Goal: Task Accomplishment & Management: Manage account settings

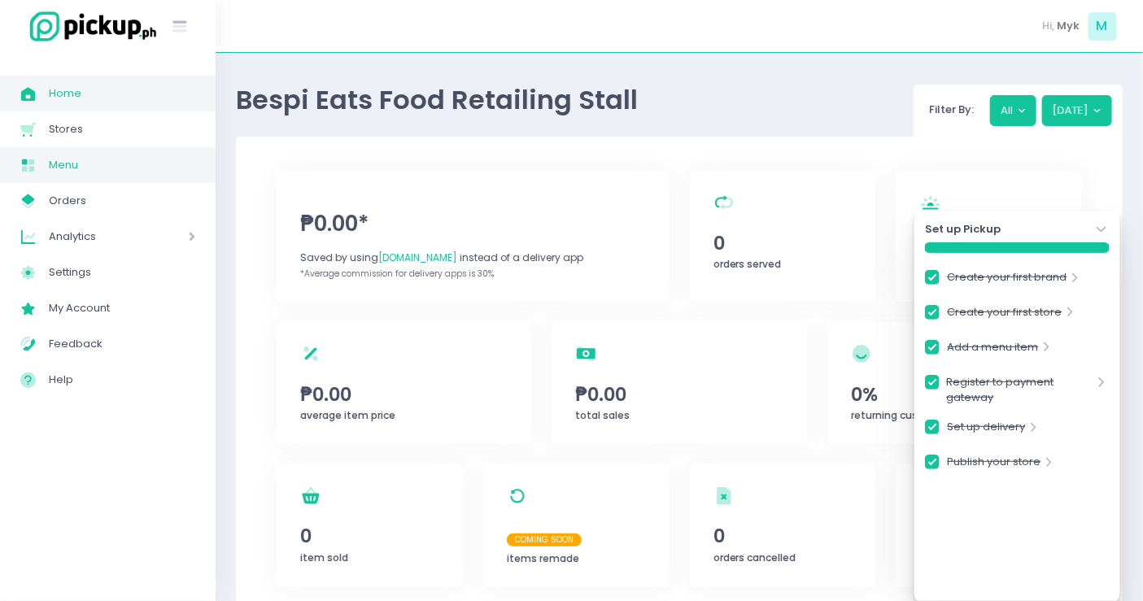
click at [68, 169] on span "Menu" at bounding box center [122, 165] width 146 height 21
checkbox input "true"
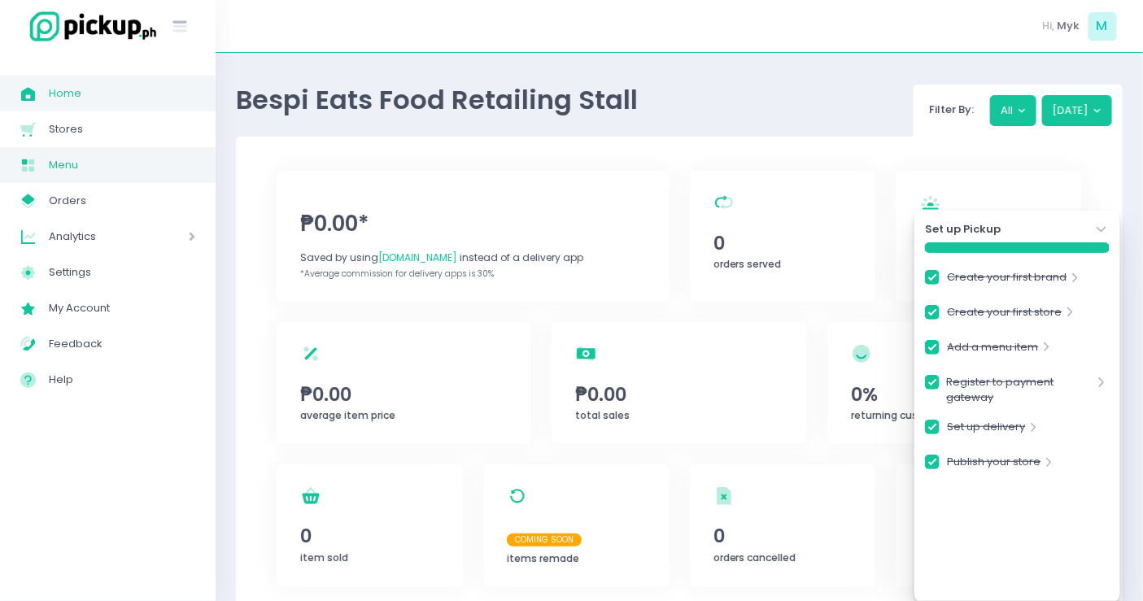
checkbox input "true"
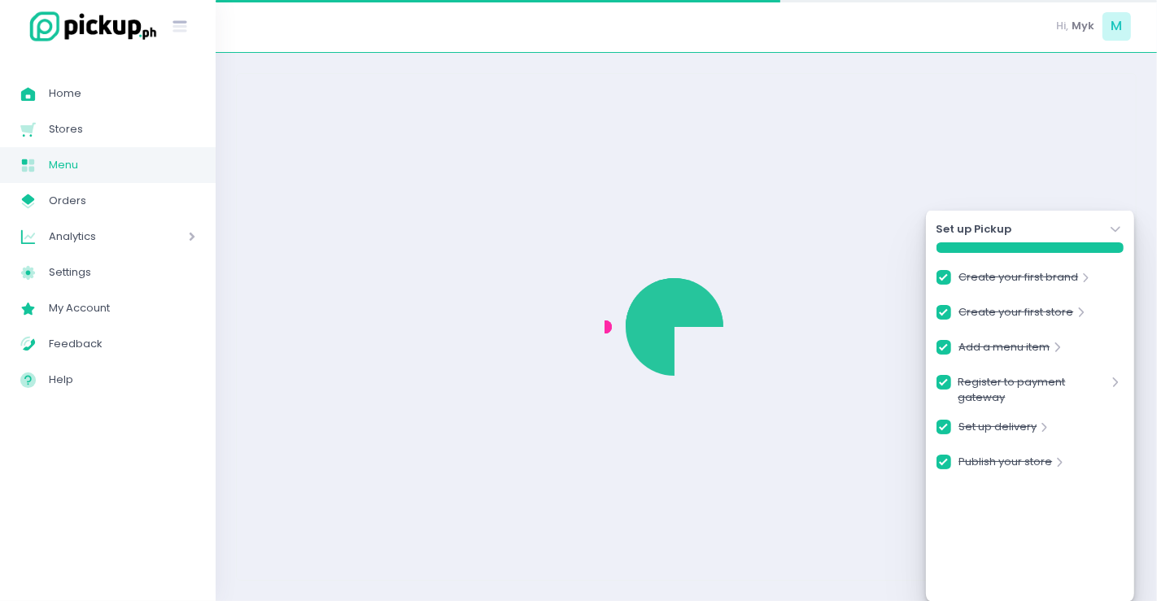
checkbox input "true"
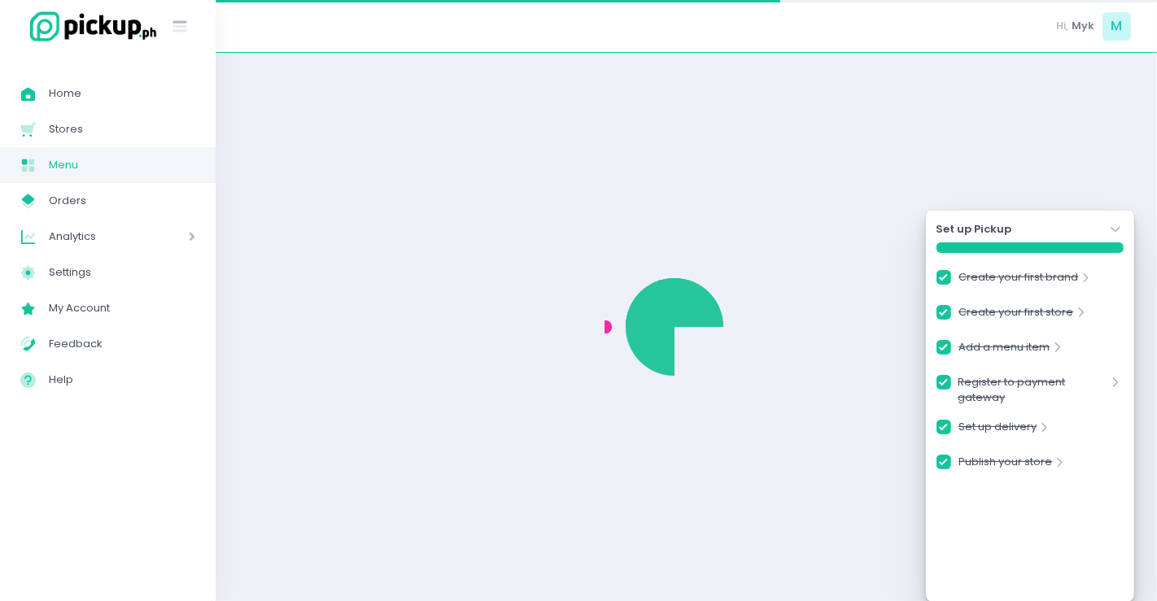
checkbox input "true"
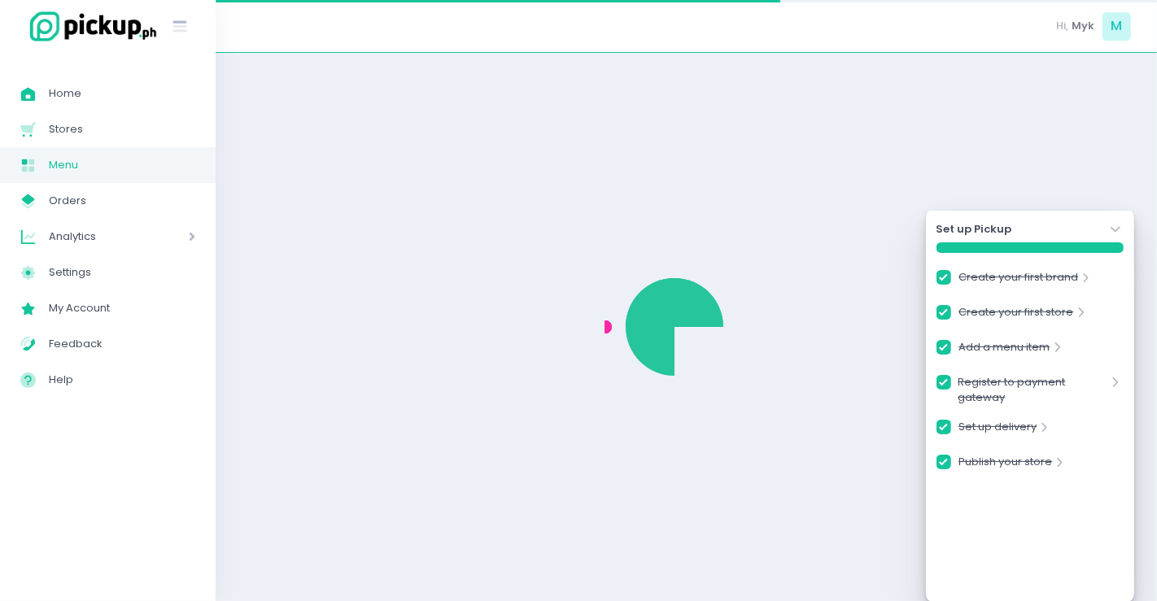
checkbox input "true"
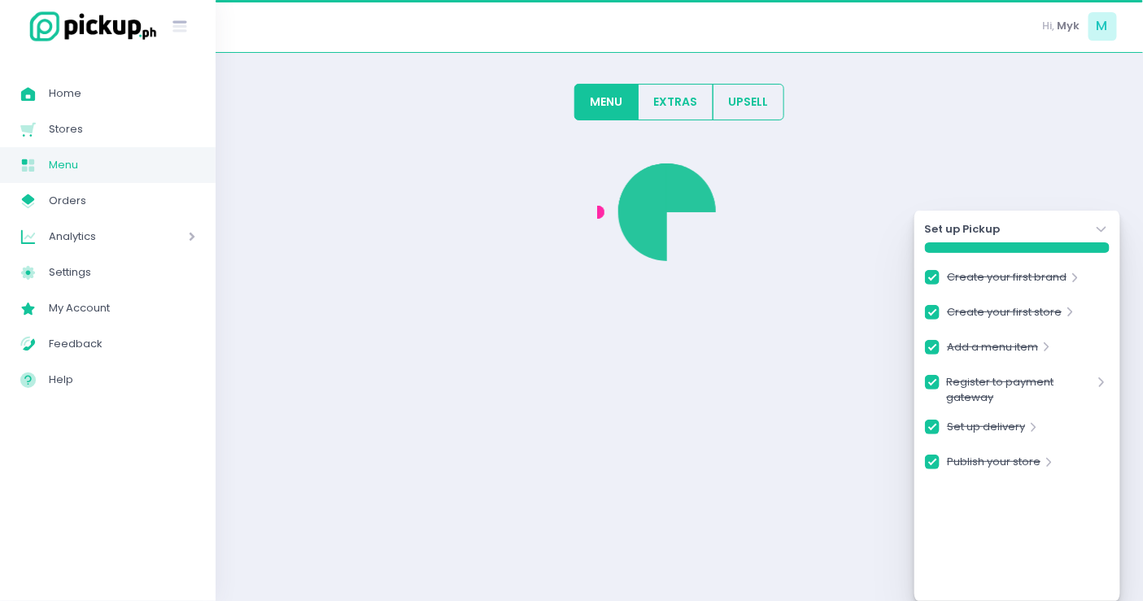
checkbox input "true"
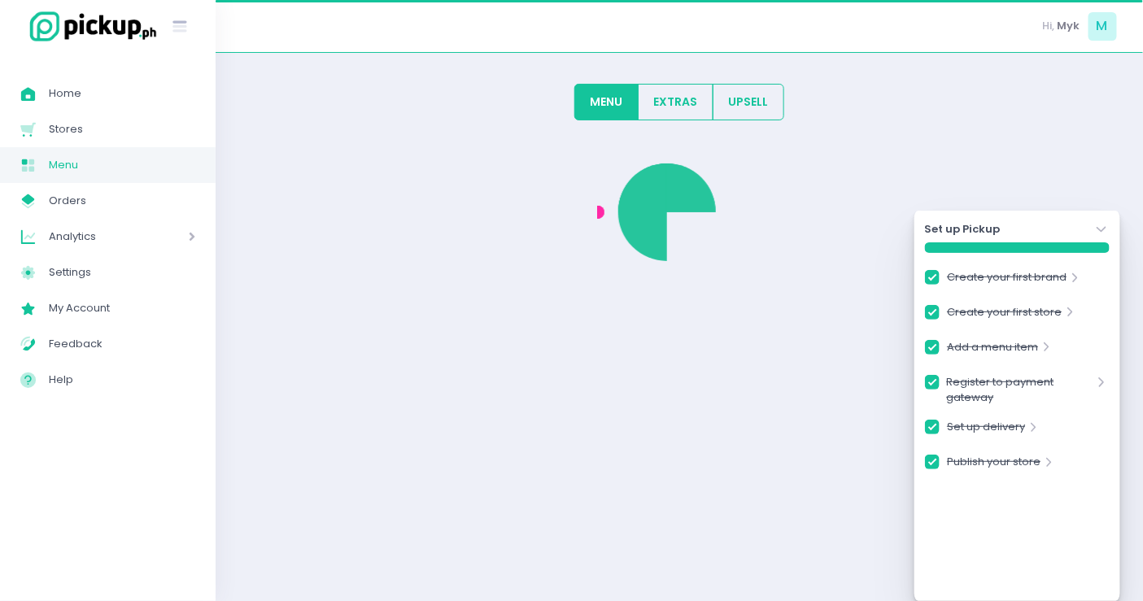
checkbox input "true"
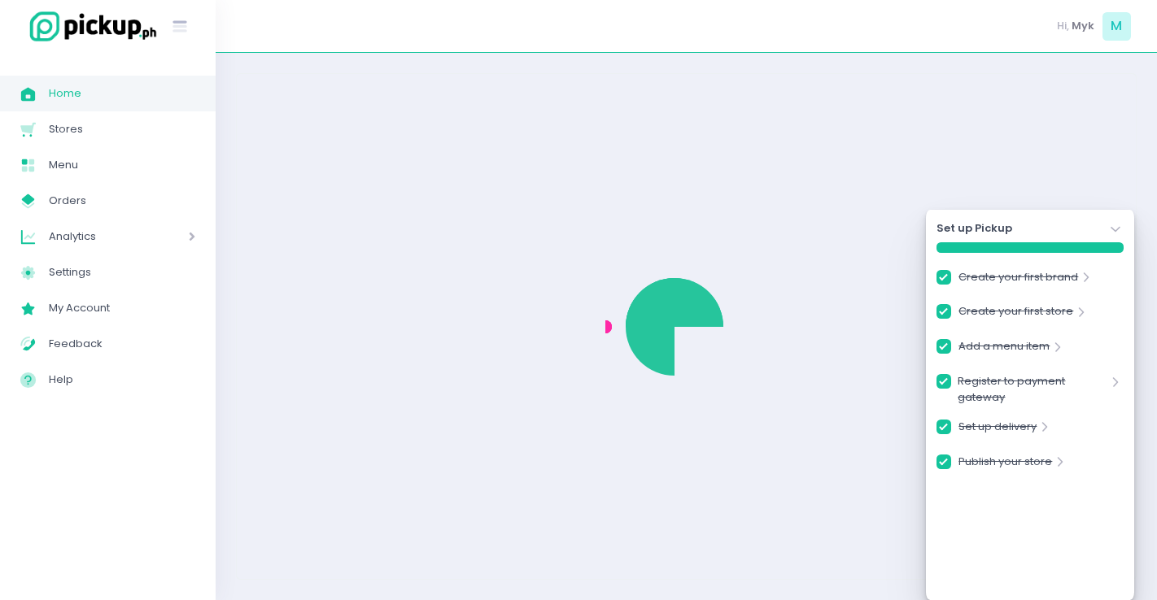
checkbox input "true"
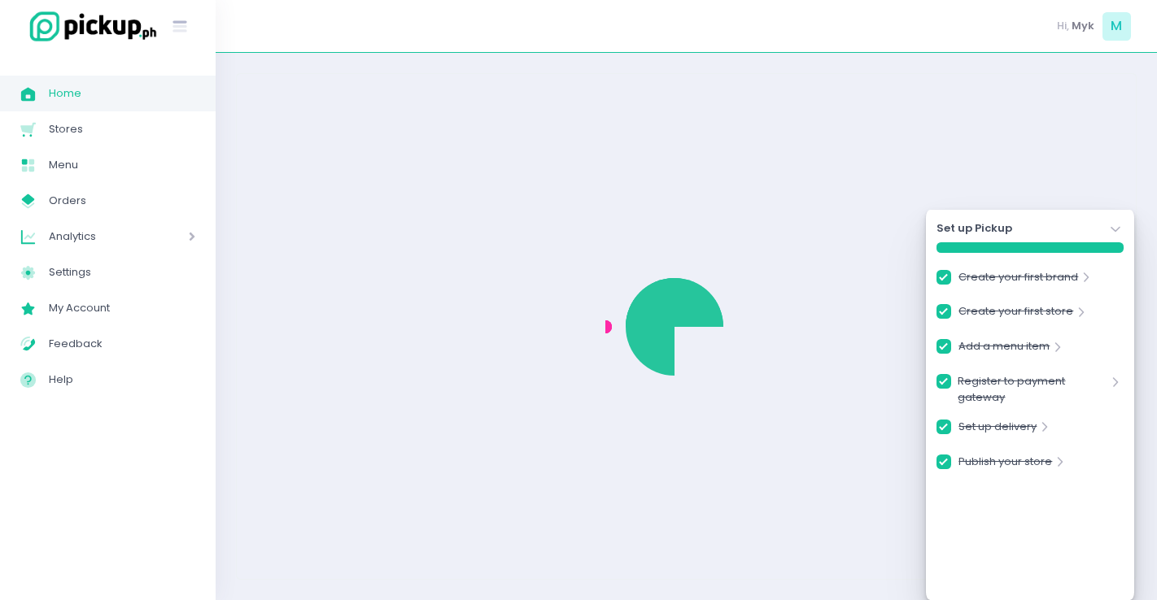
checkbox input "true"
